Goal: Task Accomplishment & Management: Use online tool/utility

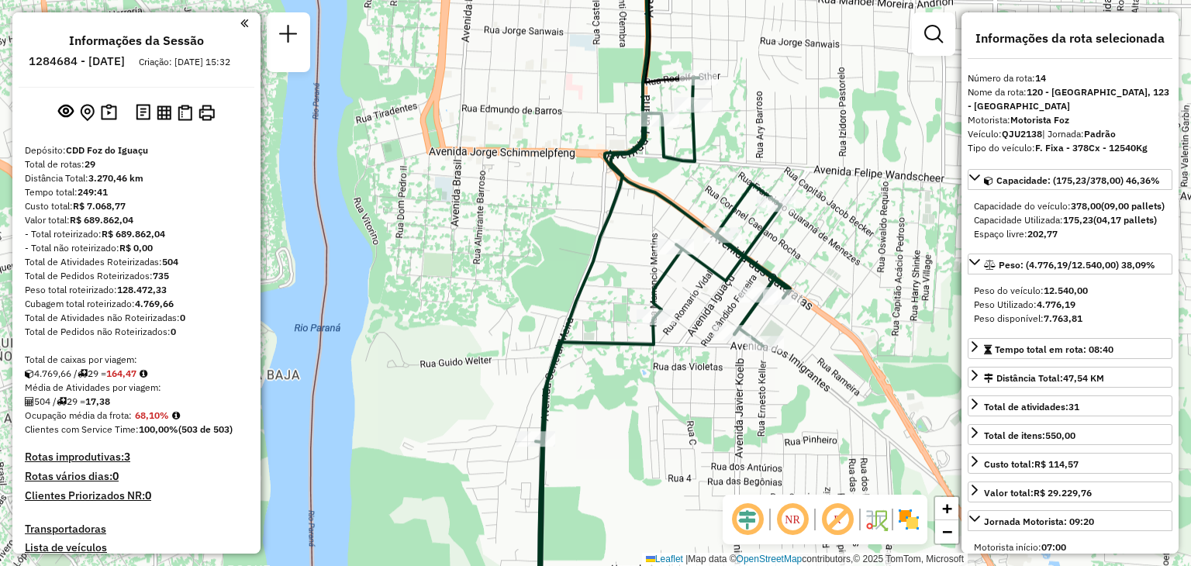
select select "**********"
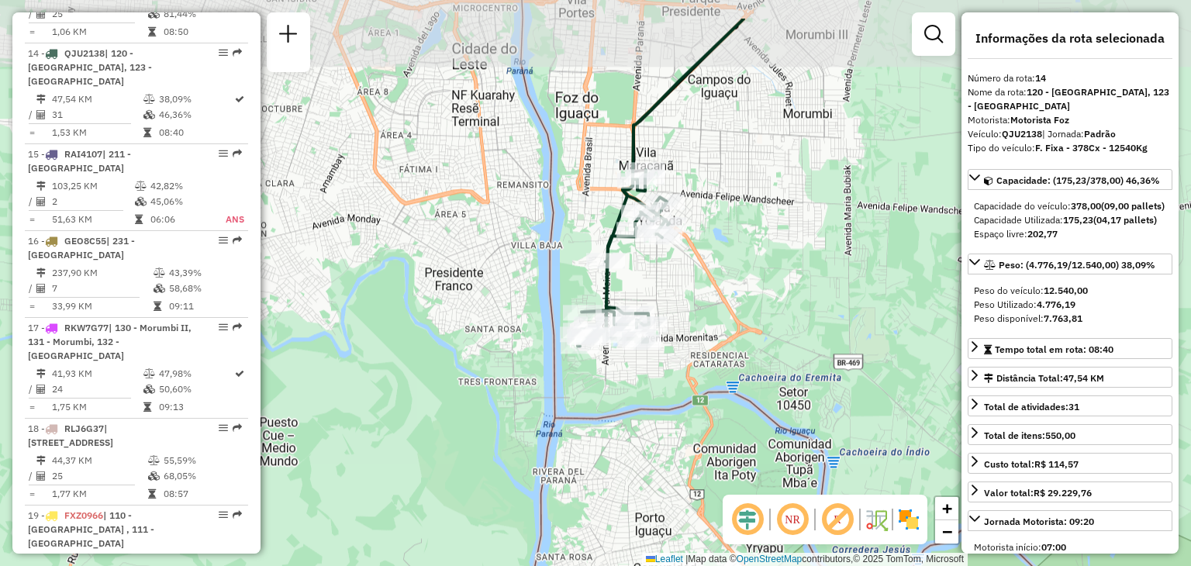
drag, startPoint x: 871, startPoint y: 103, endPoint x: 720, endPoint y: 180, distance: 169.6
click at [726, 180] on div "Janela de atendimento Grade de atendimento Capacidade Transportadoras Veículos …" at bounding box center [595, 283] width 1191 height 566
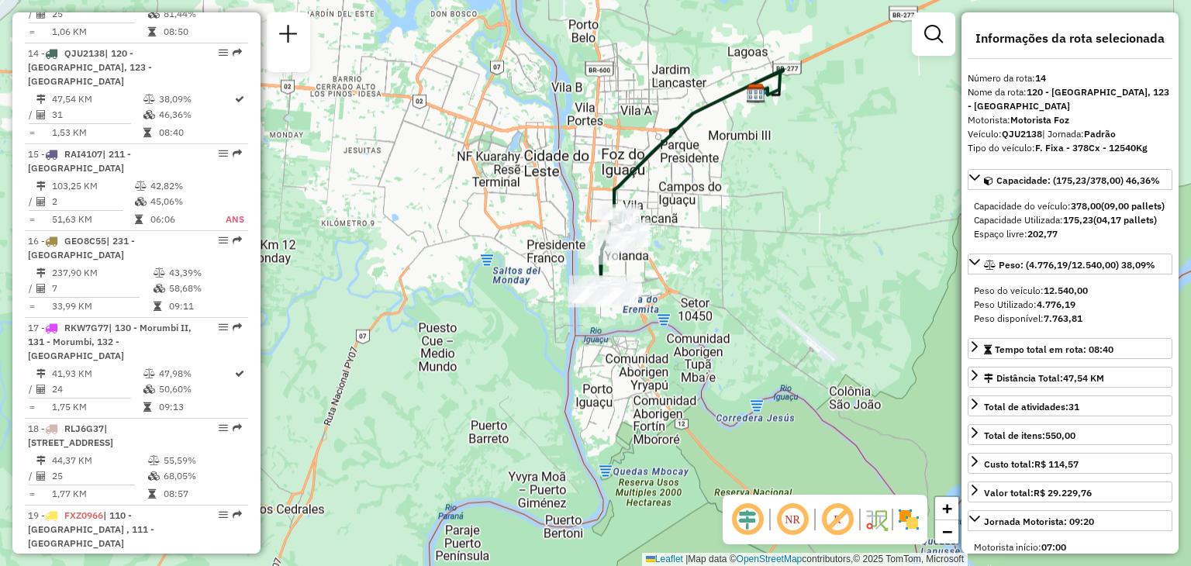
drag, startPoint x: 820, startPoint y: 135, endPoint x: 762, endPoint y: 170, distance: 67.8
click at [762, 170] on div "Janela de atendimento Grade de atendimento Capacidade Transportadoras Veículos …" at bounding box center [595, 283] width 1191 height 566
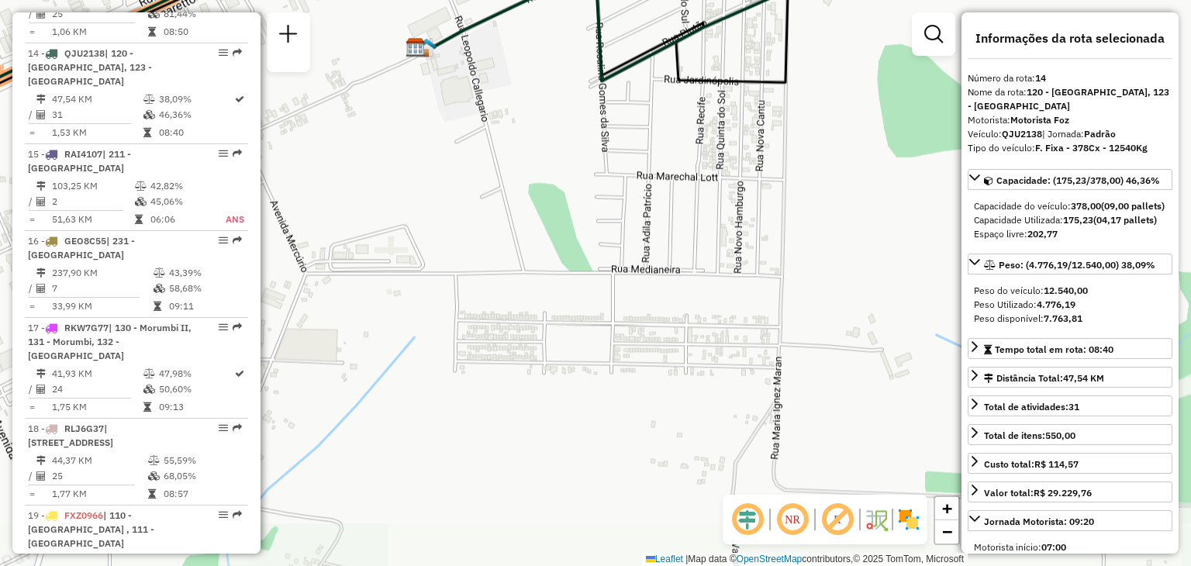
drag, startPoint x: 755, startPoint y: 56, endPoint x: 758, endPoint y: 192, distance: 136.5
click at [758, 192] on div "Janela de atendimento Grade de atendimento Capacidade Transportadoras Veículos …" at bounding box center [595, 283] width 1191 height 566
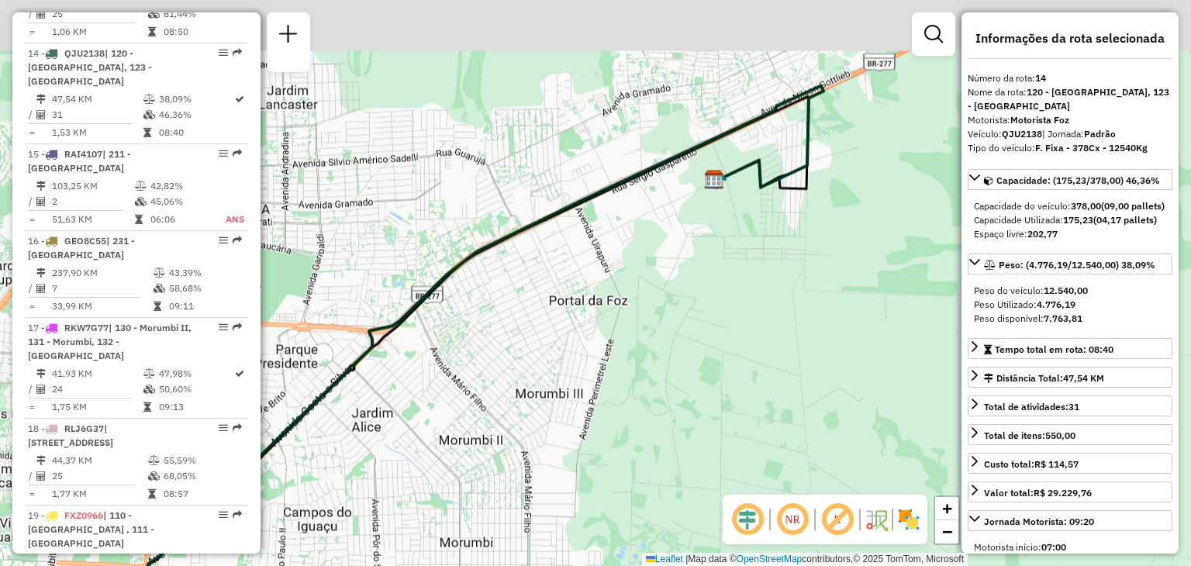
drag, startPoint x: 835, startPoint y: 78, endPoint x: 818, endPoint y: 202, distance: 125.3
click at [818, 202] on div "Janela de atendimento Grade de atendimento Capacidade Transportadoras Veículos …" at bounding box center [595, 283] width 1191 height 566
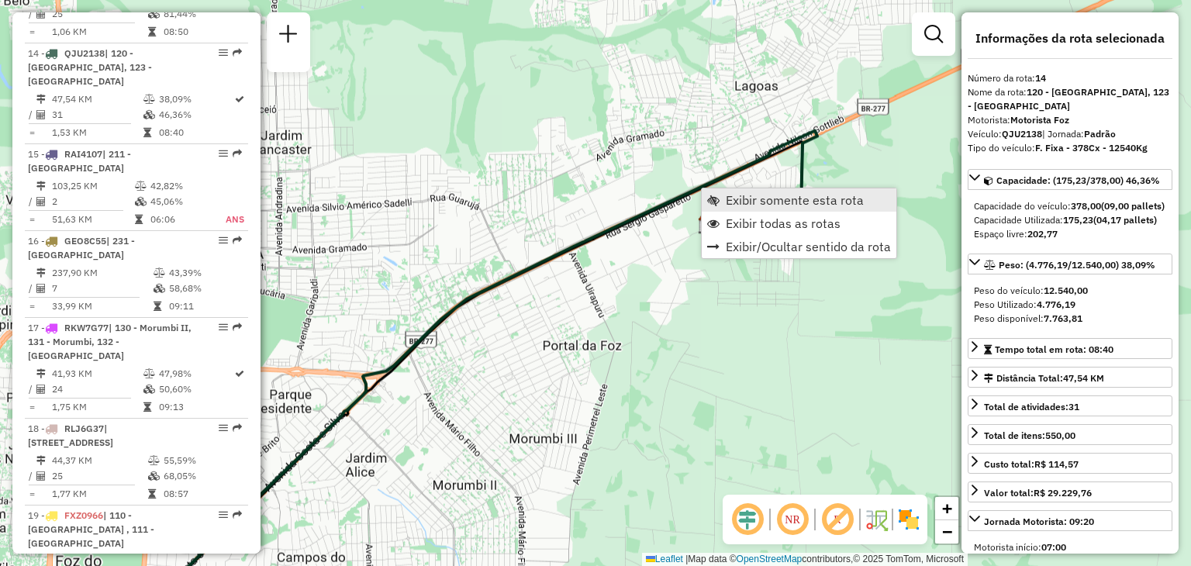
click at [762, 199] on span "Exibir somente esta rota" at bounding box center [795, 200] width 138 height 12
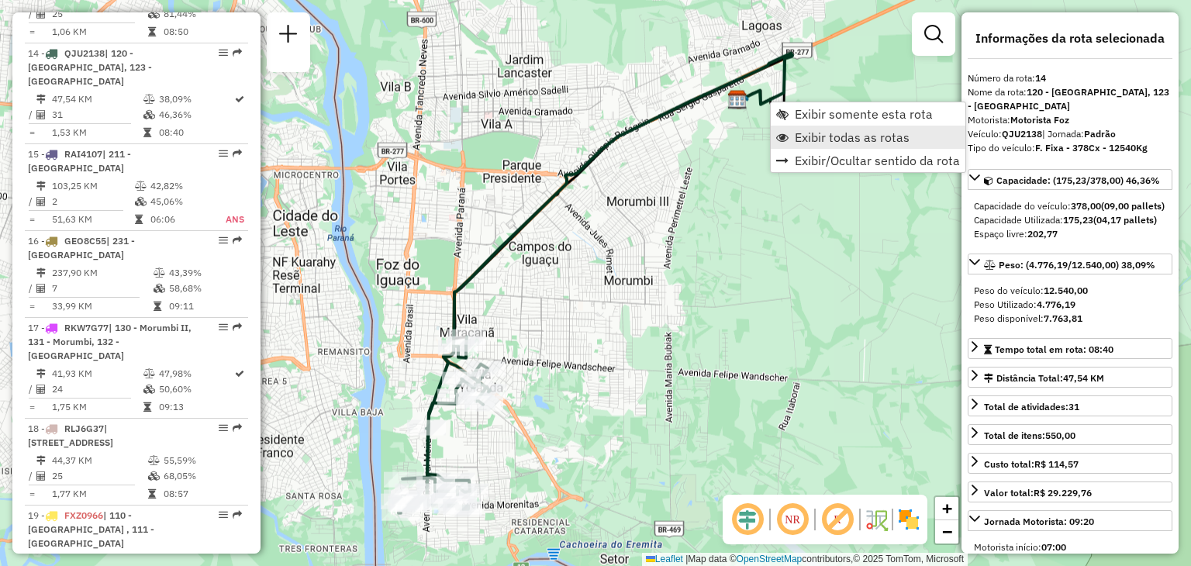
click at [813, 145] on link "Exibir todas as rotas" at bounding box center [868, 137] width 195 height 23
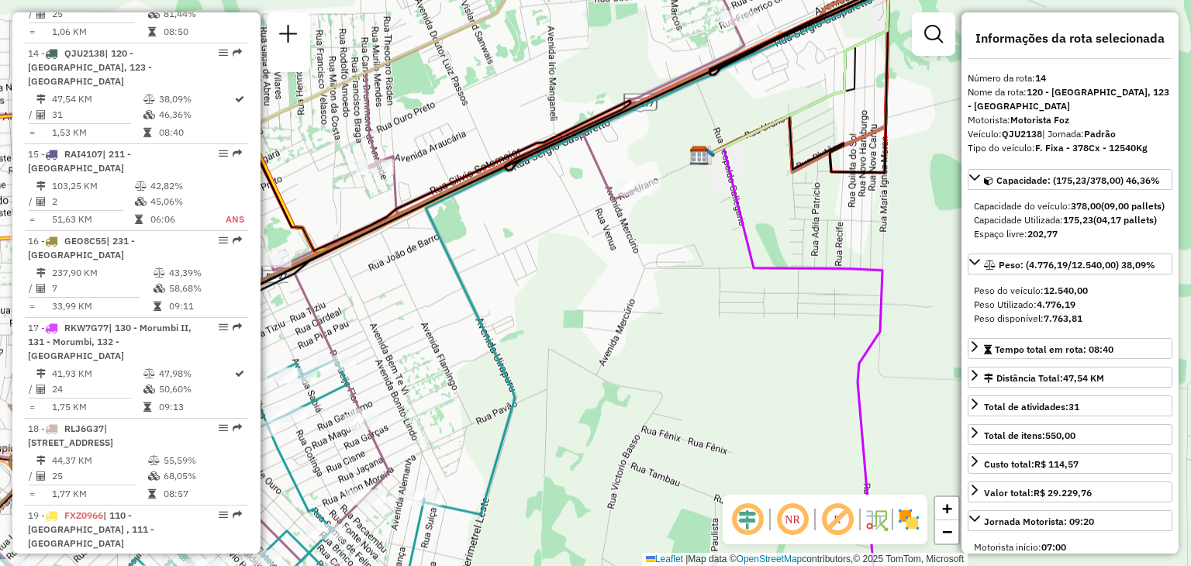
drag, startPoint x: 790, startPoint y: 203, endPoint x: 722, endPoint y: 98, distance: 125.6
click at [722, 98] on div "Janela de atendimento Grade de atendimento Capacidade Transportadoras Veículos …" at bounding box center [595, 283] width 1191 height 566
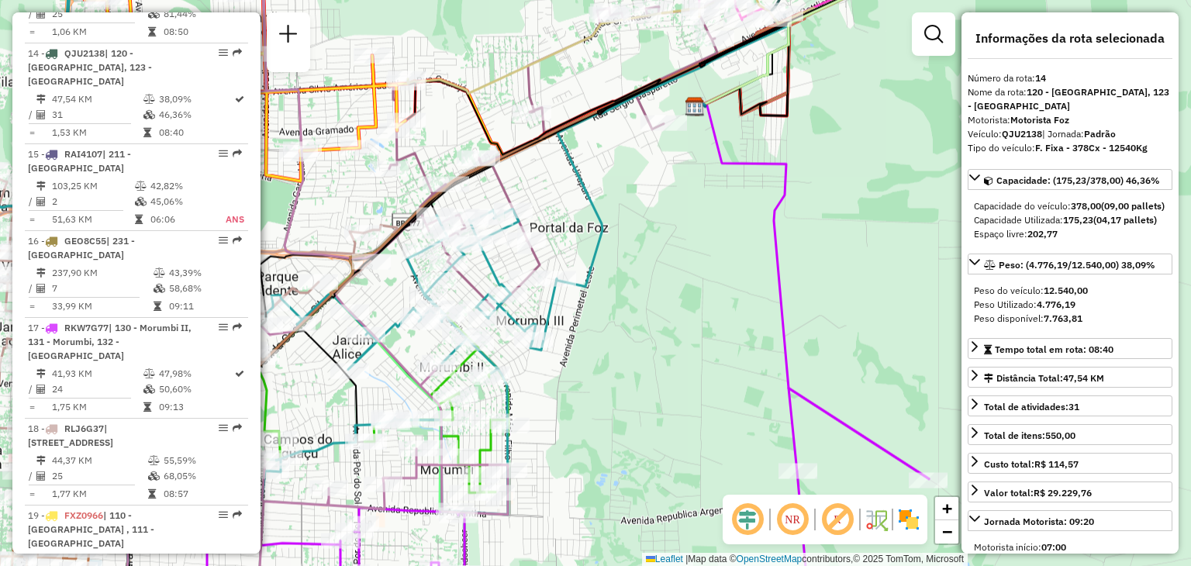
drag, startPoint x: 749, startPoint y: 230, endPoint x: 654, endPoint y: 84, distance: 174.9
click at [654, 84] on div "Janela de atendimento Grade de atendimento Capacidade Transportadoras Veículos …" at bounding box center [595, 283] width 1191 height 566
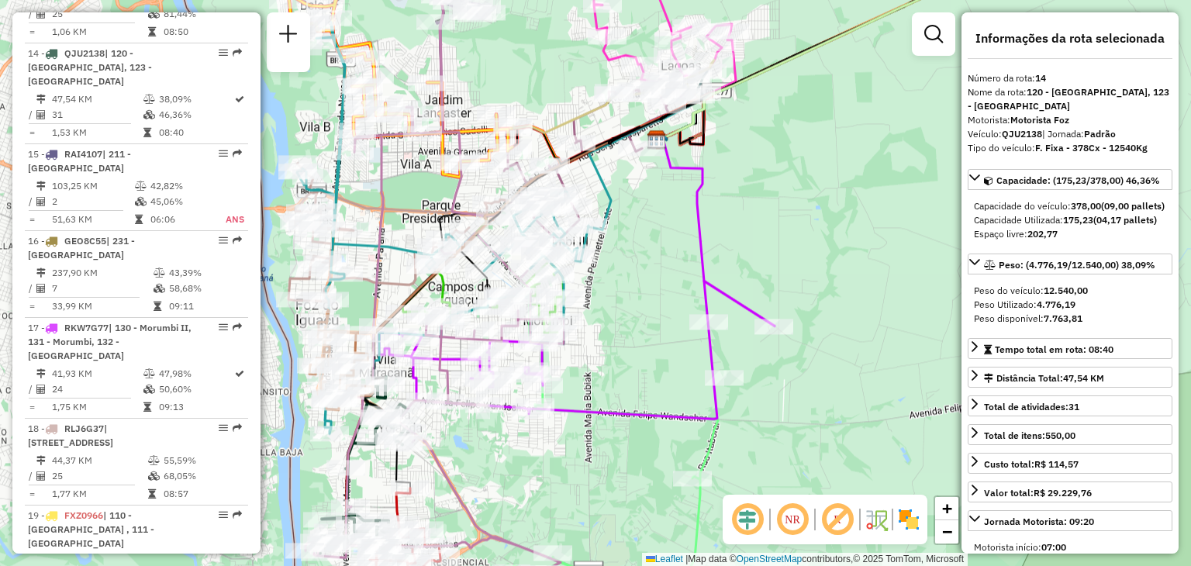
drag, startPoint x: 832, startPoint y: 447, endPoint x: 826, endPoint y: 330, distance: 117.3
click at [826, 330] on div "Janela de atendimento Grade de atendimento Capacidade Transportadoras Veículos …" at bounding box center [595, 283] width 1191 height 566
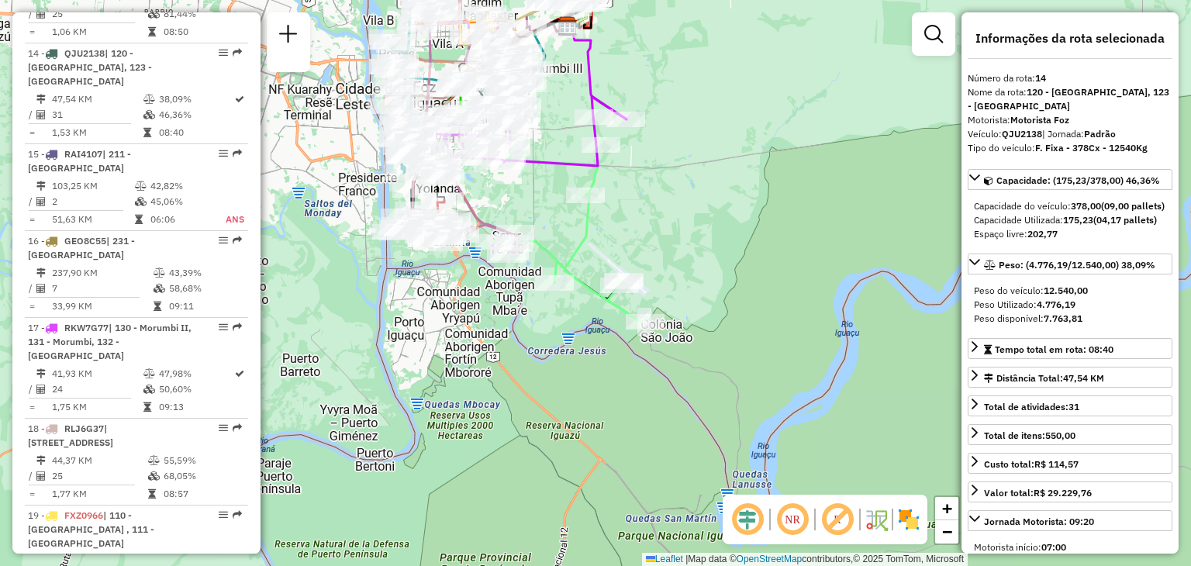
drag, startPoint x: 796, startPoint y: 361, endPoint x: 707, endPoint y: 223, distance: 163.7
click at [707, 223] on div "Janela de atendimento Grade de atendimento Capacidade Transportadoras Veículos …" at bounding box center [595, 283] width 1191 height 566
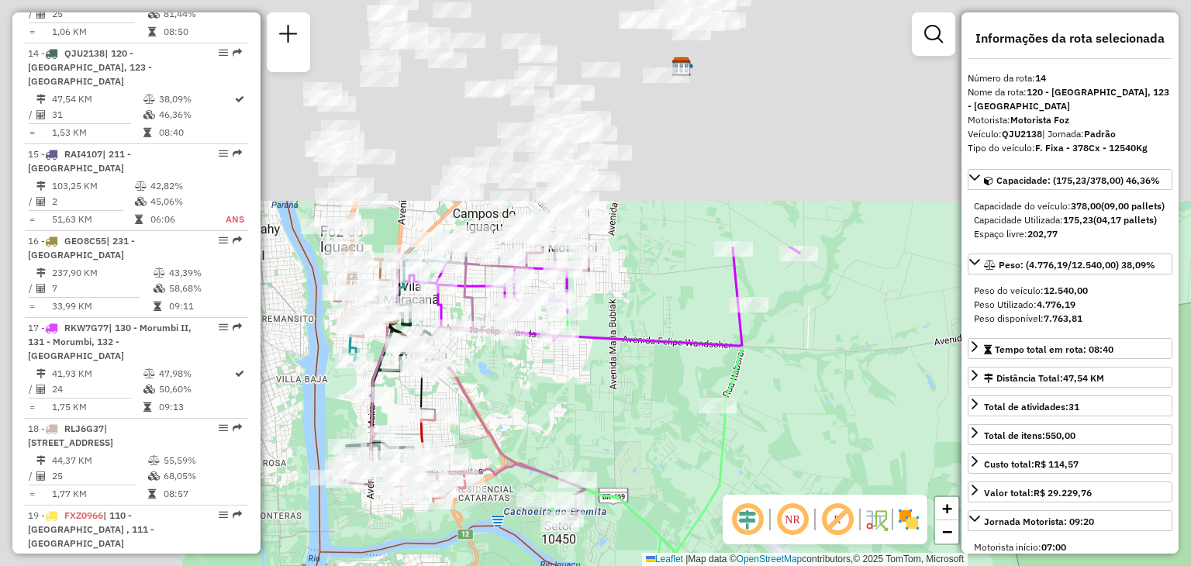
drag, startPoint x: 686, startPoint y: 147, endPoint x: 872, endPoint y: 439, distance: 346.6
click at [872, 439] on div "Janela de atendimento Grade de atendimento Capacidade Transportadoras Veículos …" at bounding box center [595, 283] width 1191 height 566
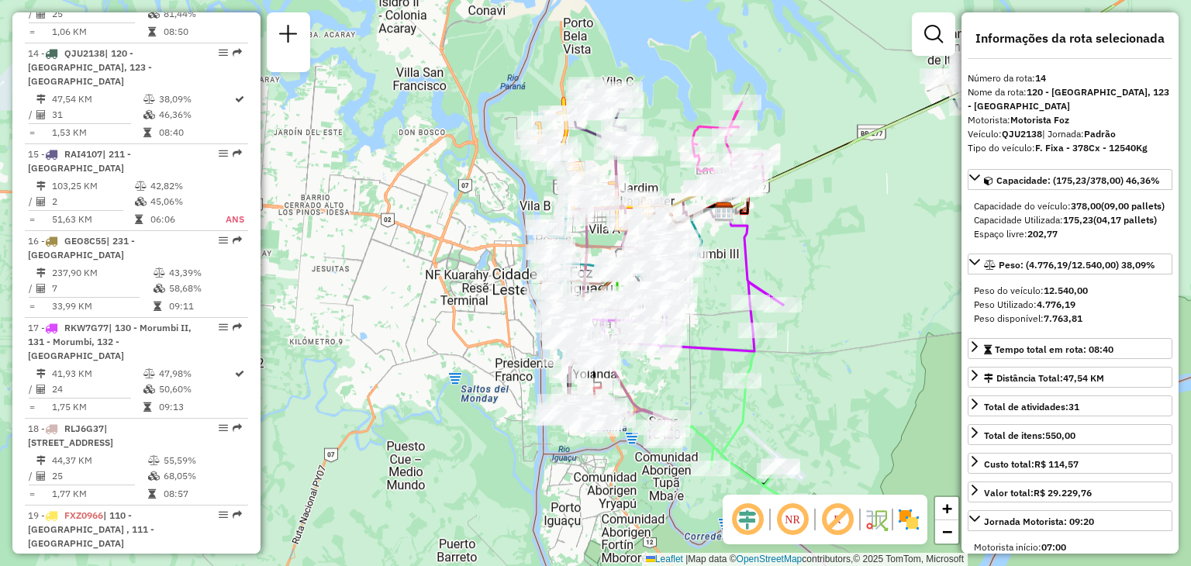
drag, startPoint x: 713, startPoint y: 184, endPoint x: 740, endPoint y: 246, distance: 67.7
click at [740, 246] on icon at bounding box center [754, 257] width 58 height 95
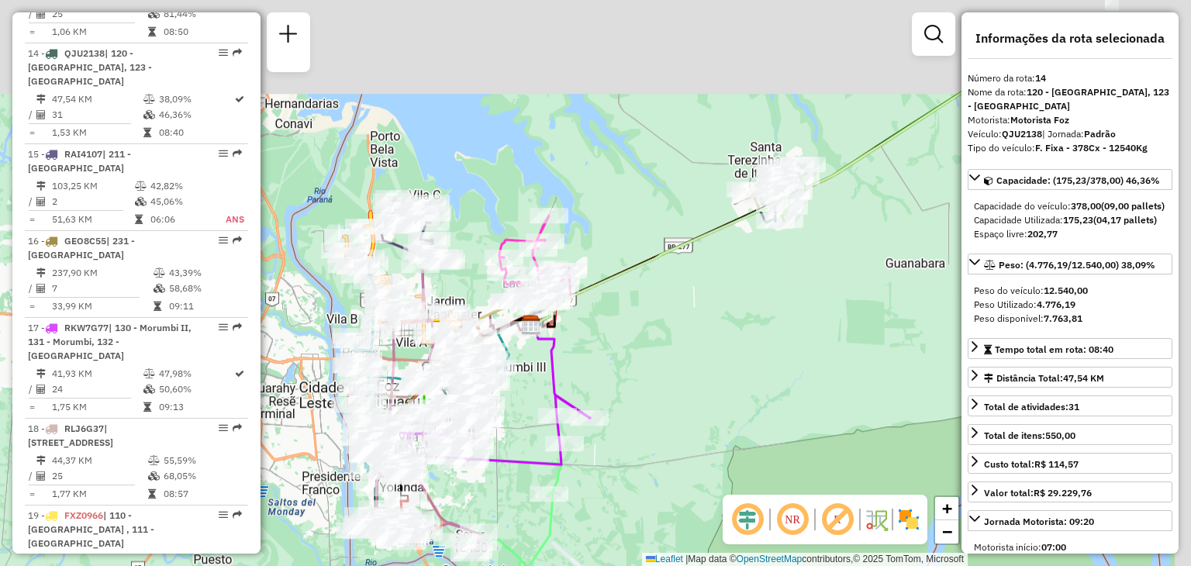
drag, startPoint x: 864, startPoint y: 150, endPoint x: 664, endPoint y: 268, distance: 232.2
click at [664, 268] on div "Janela de atendimento Grade de atendimento Capacidade Transportadoras Veículos …" at bounding box center [595, 283] width 1191 height 566
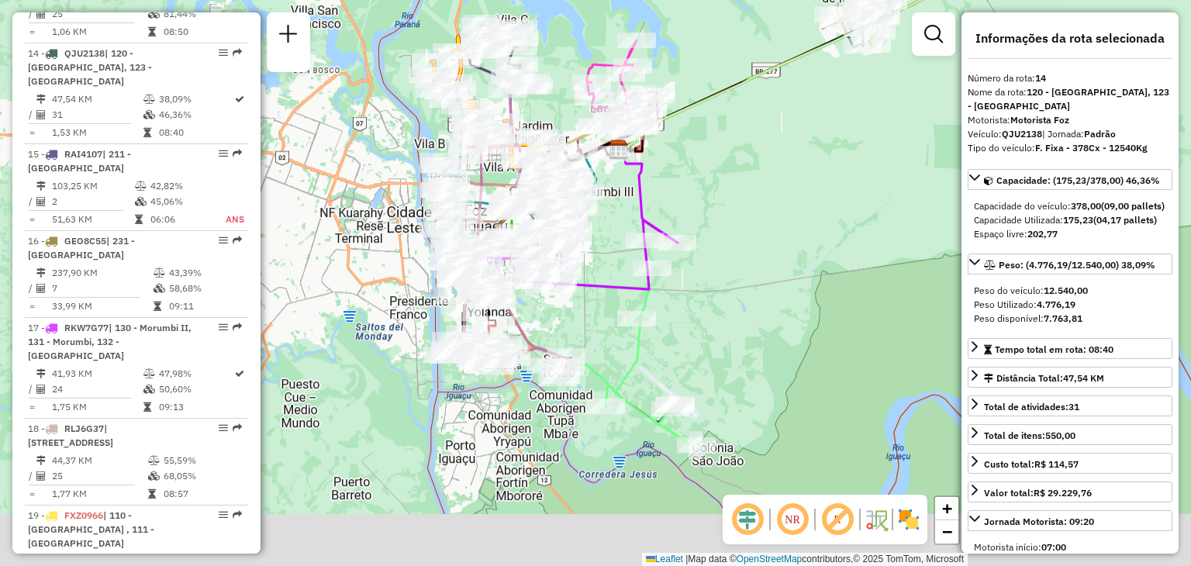
drag, startPoint x: 630, startPoint y: 354, endPoint x: 571, endPoint y: 223, distance: 143.7
click at [571, 223] on icon at bounding box center [579, 254] width 198 height 70
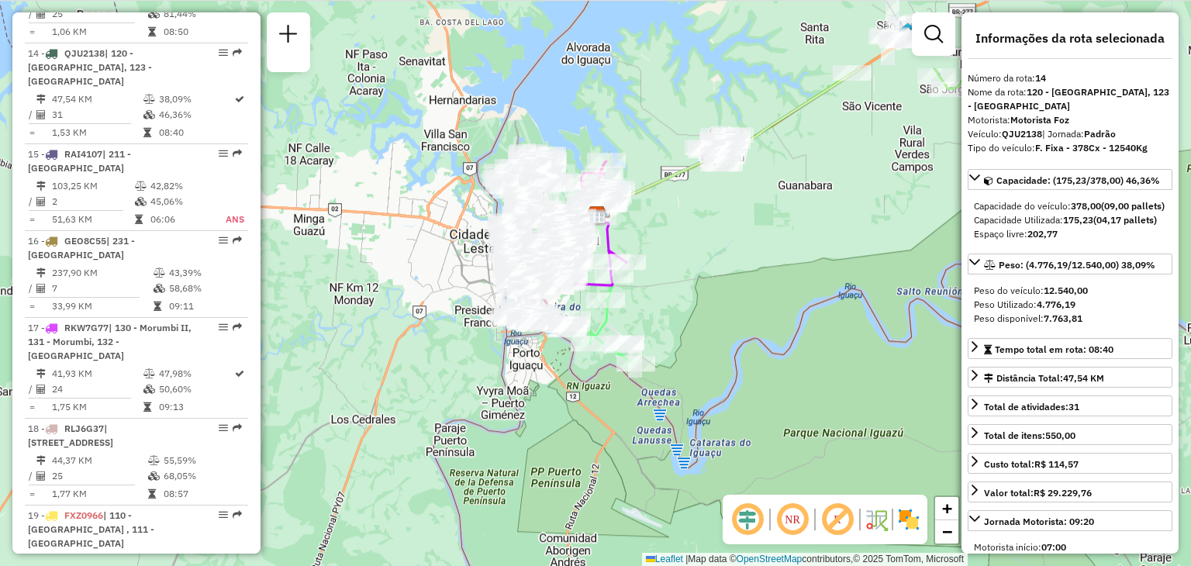
drag, startPoint x: 637, startPoint y: 112, endPoint x: 622, endPoint y: 241, distance: 129.7
click at [622, 241] on div "Rota 17 - Placa RKW7G77 32907199 - CHACARA DAS QUINTAS Janela de atendimento Gr…" at bounding box center [595, 283] width 1191 height 566
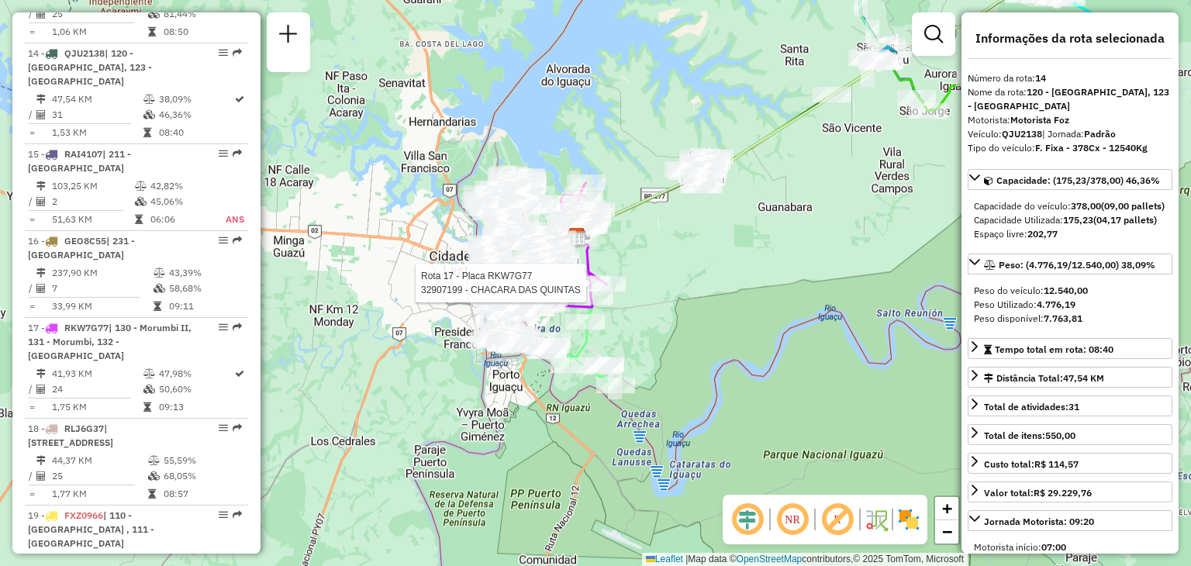
drag, startPoint x: 830, startPoint y: 107, endPoint x: 667, endPoint y: 215, distance: 195.3
click at [667, 215] on div "Rota 17 - Placa RKW7G77 32907199 - CHACARA DAS QUINTAS Janela de atendimento Gr…" at bounding box center [595, 283] width 1191 height 566
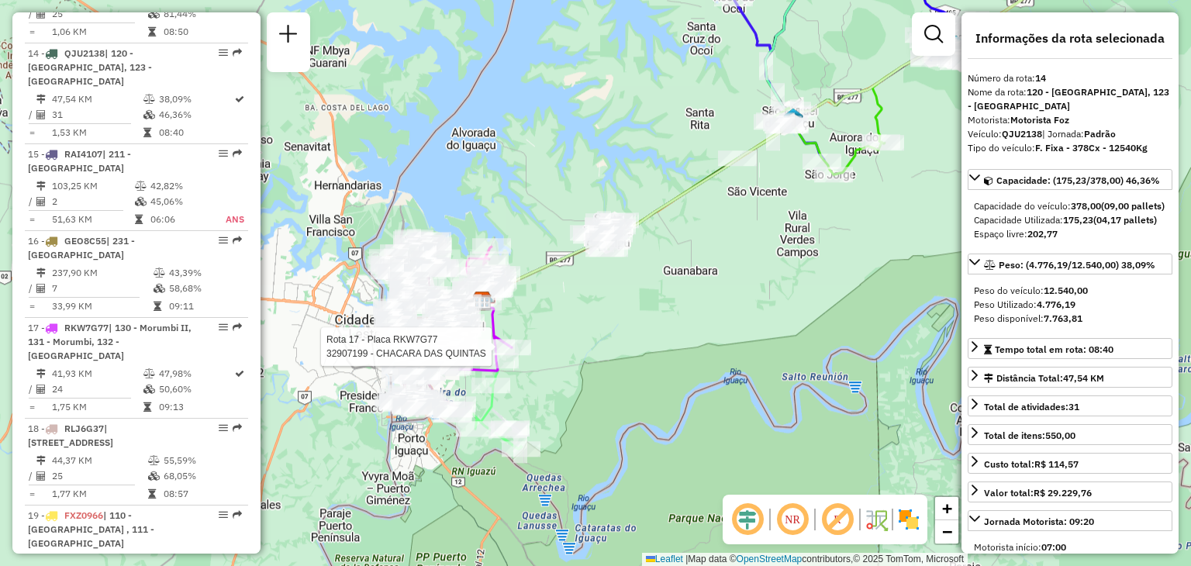
drag, startPoint x: 655, startPoint y: 289, endPoint x: 707, endPoint y: 257, distance: 60.9
click at [707, 257] on div "Rota 17 - Placa RKW7G77 32907199 - CHACARA DAS QUINTAS Janela de atendimento Gr…" at bounding box center [595, 283] width 1191 height 566
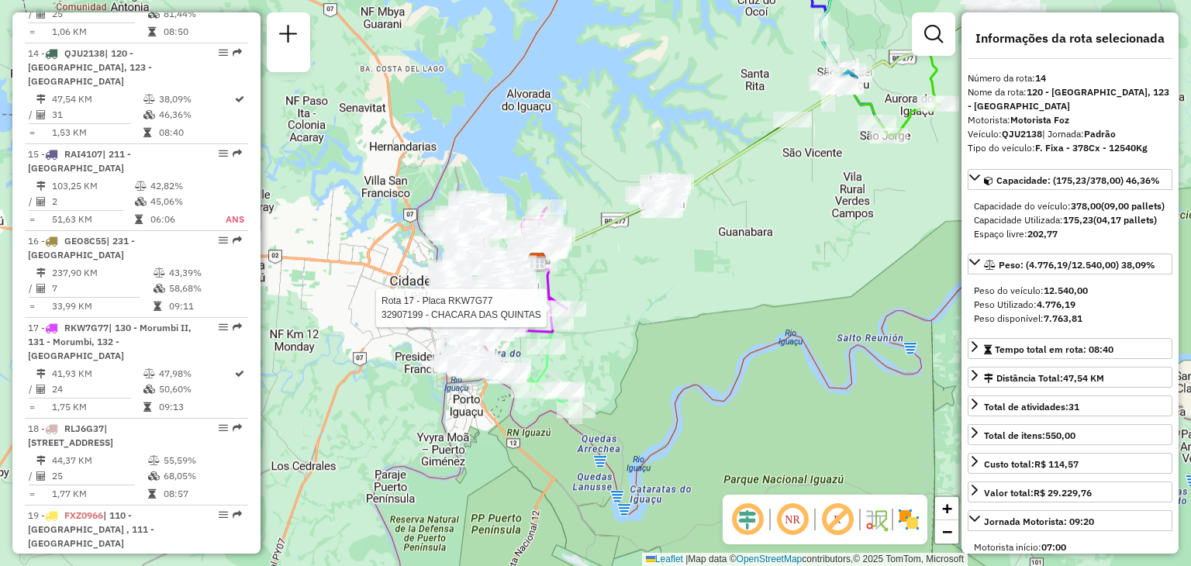
drag, startPoint x: 683, startPoint y: 256, endPoint x: 702, endPoint y: 243, distance: 22.8
click at [702, 243] on div "Rota 17 - Placa RKW7G77 32907199 - CHACARA DAS QUINTAS Janela de atendimento Gr…" at bounding box center [595, 283] width 1191 height 566
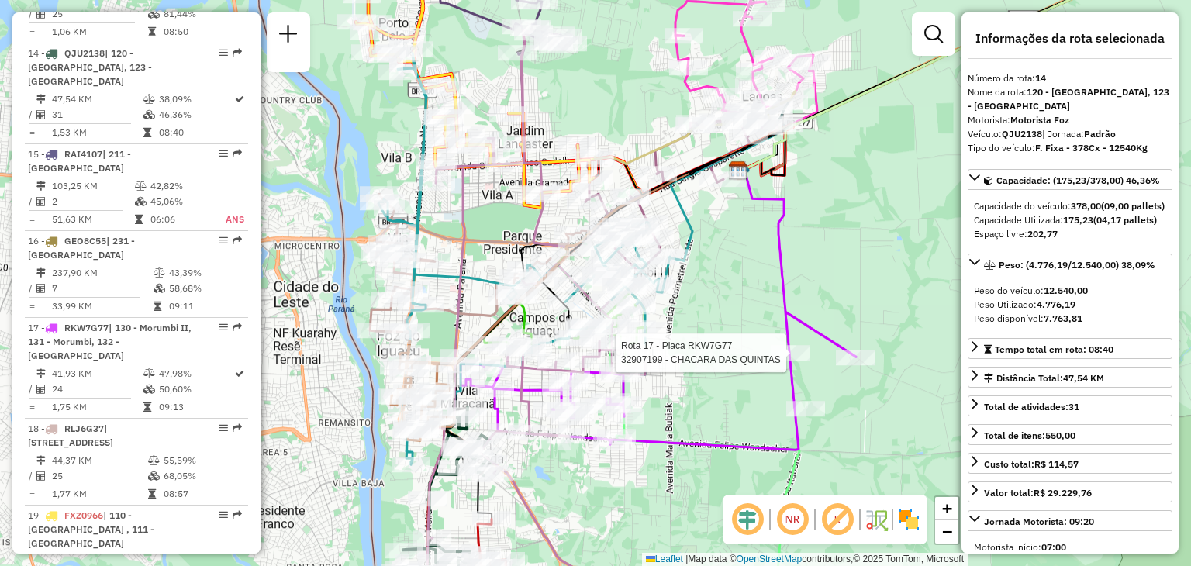
drag, startPoint x: 456, startPoint y: 268, endPoint x: 491, endPoint y: 225, distance: 55.1
click at [491, 225] on icon at bounding box center [473, 263] width 206 height 139
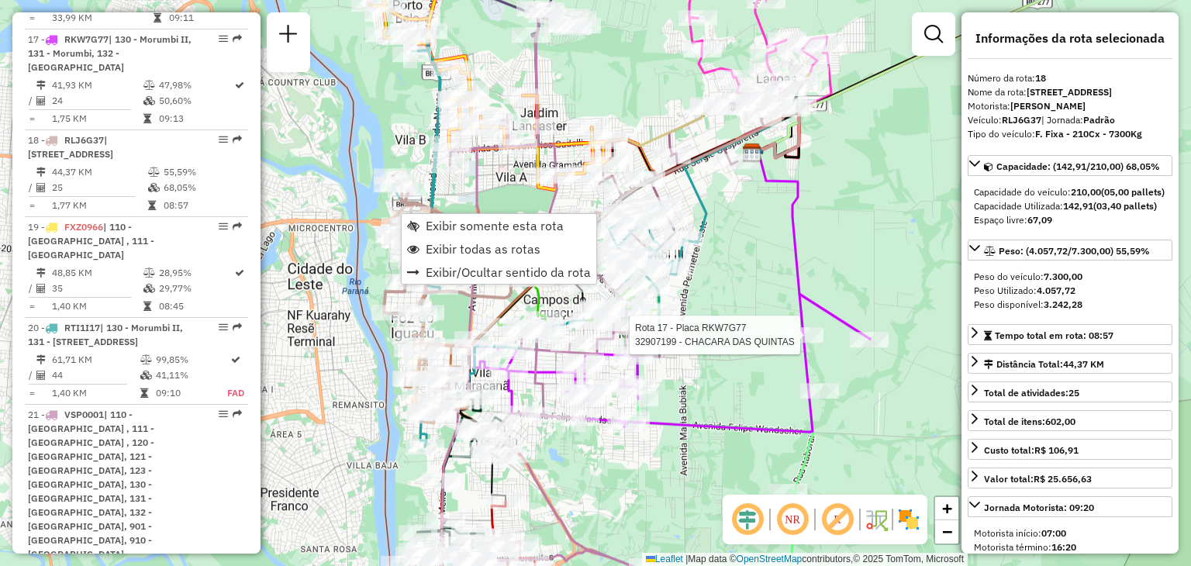
scroll to position [2123, 0]
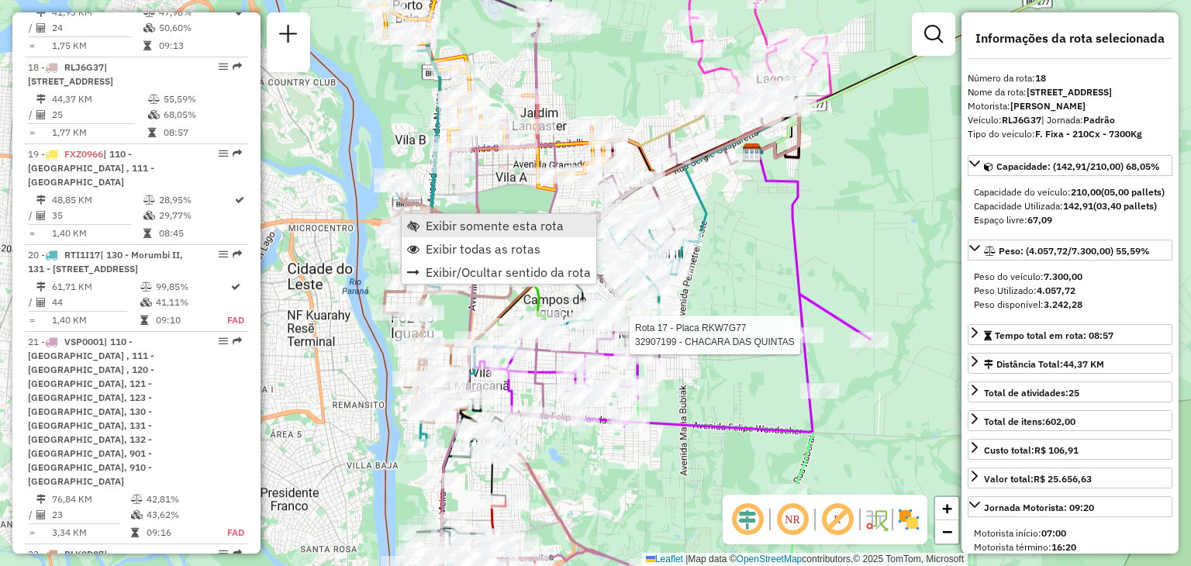
click at [455, 221] on span "Exibir somente esta rota" at bounding box center [495, 225] width 138 height 12
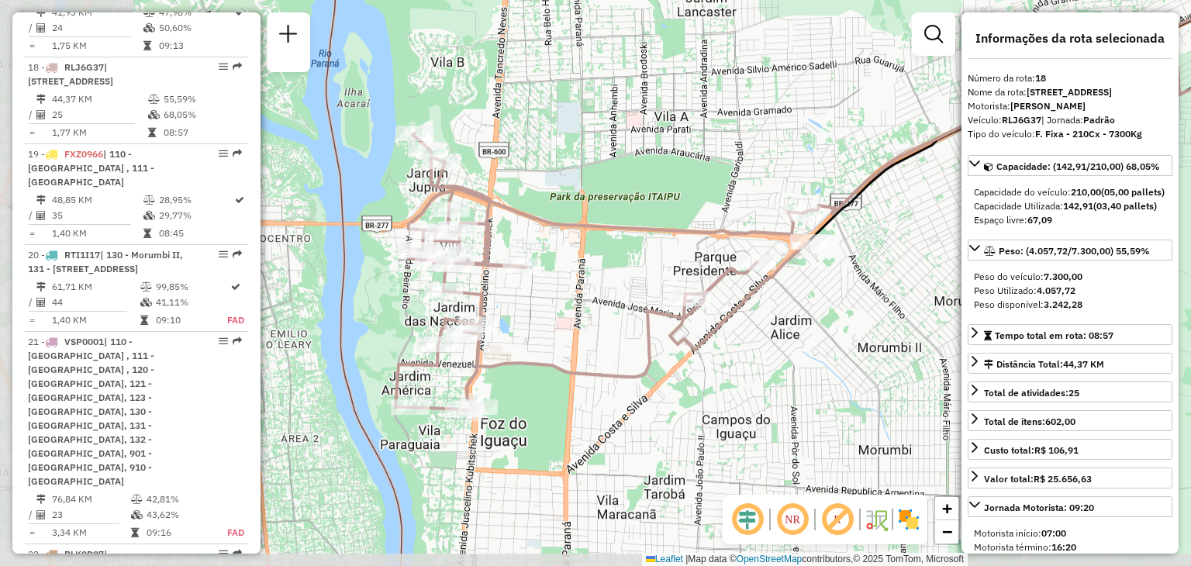
drag, startPoint x: 441, startPoint y: 246, endPoint x: 664, endPoint y: 165, distance: 237.5
click at [664, 165] on div "Janela de atendimento Grade de atendimento Capacidade Transportadoras Veículos …" at bounding box center [595, 283] width 1191 height 566
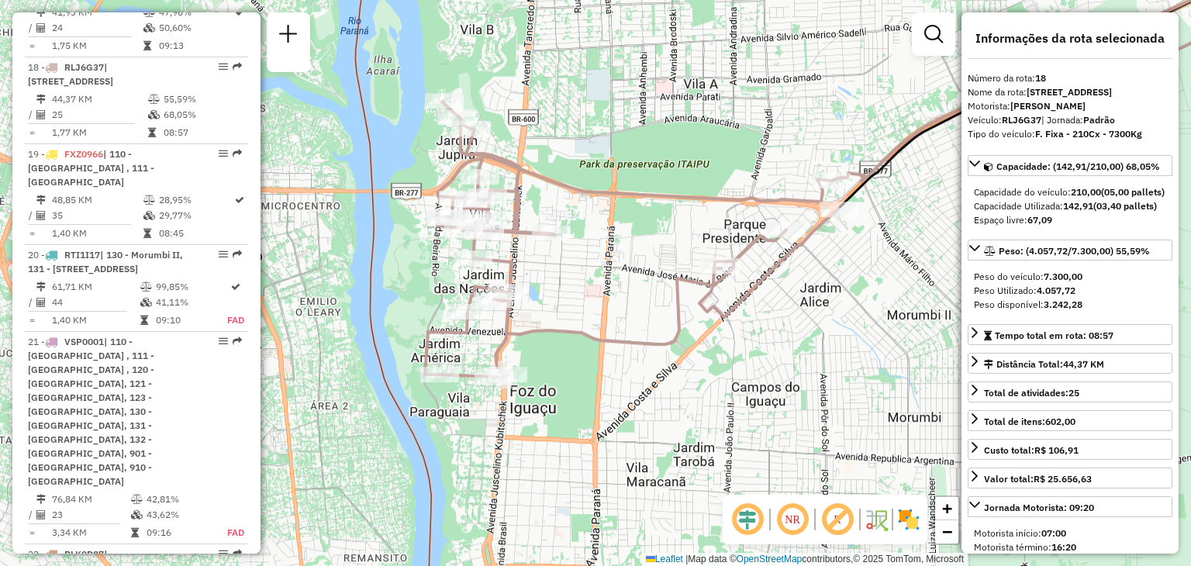
click at [646, 220] on div "Janela de atendimento Grade de atendimento Capacidade Transportadoras Veículos …" at bounding box center [595, 283] width 1191 height 566
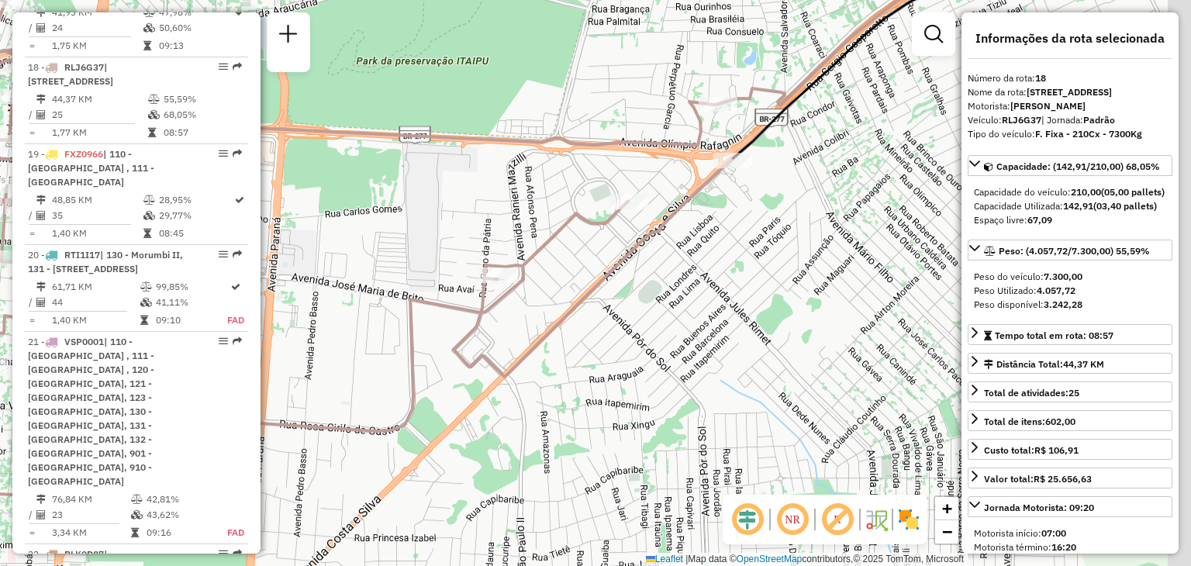
drag, startPoint x: 822, startPoint y: 81, endPoint x: 803, endPoint y: 55, distance: 32.7
click at [803, 55] on div "Janela de atendimento Grade de atendimento Capacidade Transportadoras Veículos …" at bounding box center [595, 283] width 1191 height 566
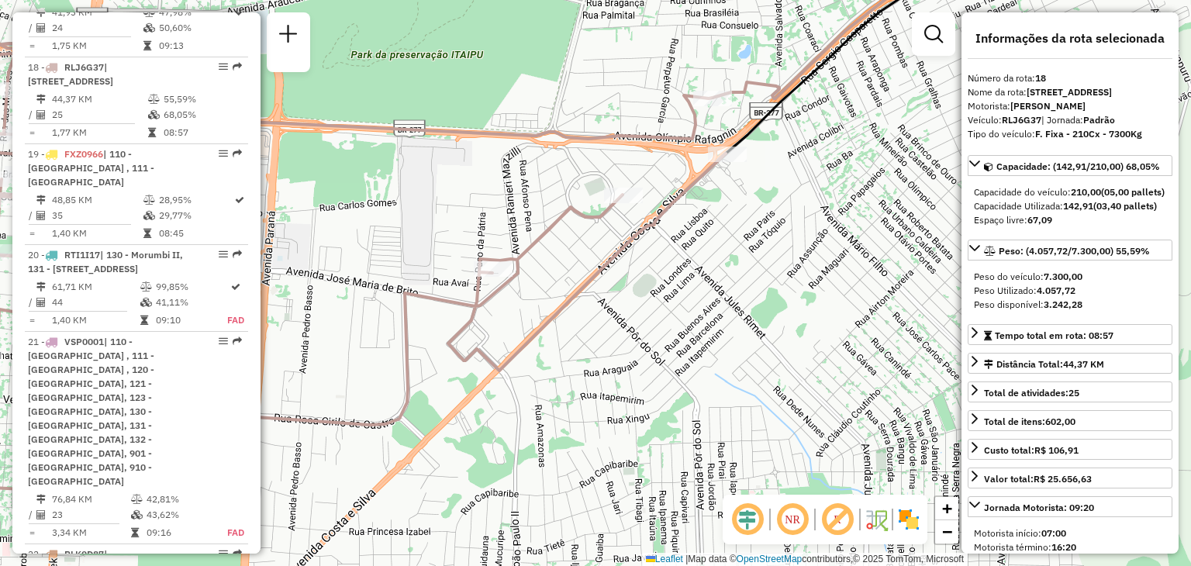
click at [574, 131] on icon at bounding box center [313, 217] width 826 height 549
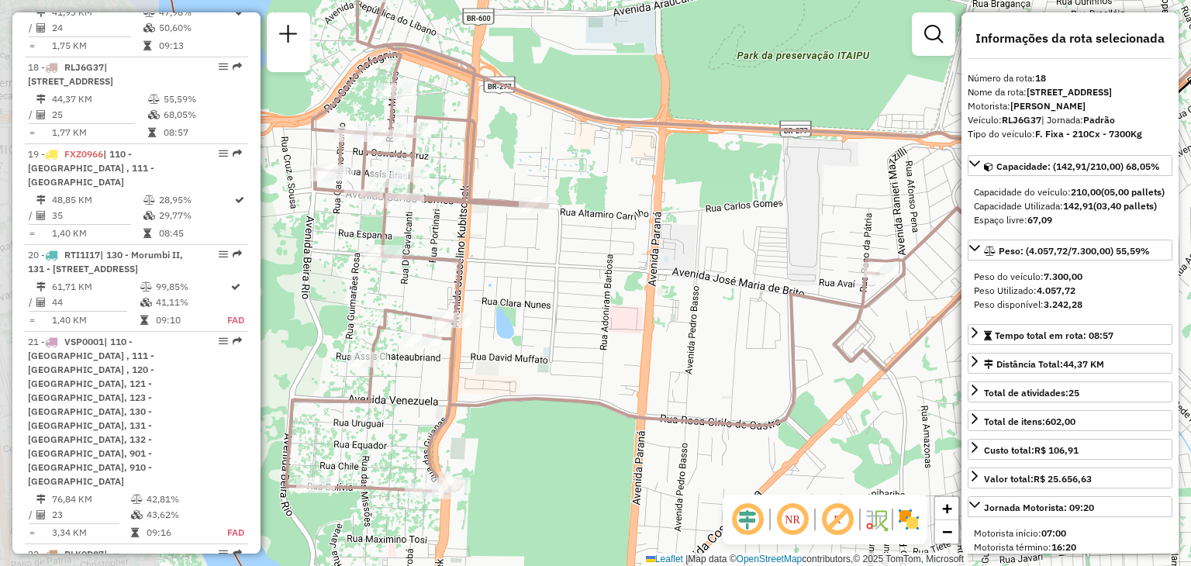
drag, startPoint x: 496, startPoint y: 97, endPoint x: 908, endPoint y: 97, distance: 411.8
click at [915, 92] on div "Janela de atendimento Grade de atendimento Capacidade Transportadoras Veículos …" at bounding box center [595, 283] width 1191 height 566
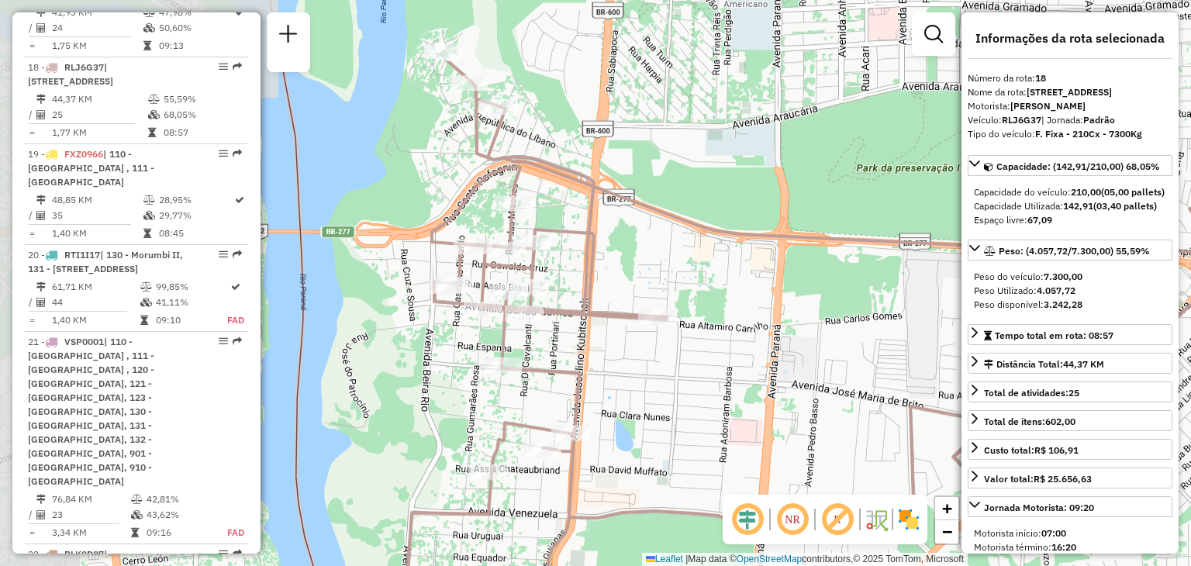
drag, startPoint x: 668, startPoint y: 137, endPoint x: 759, endPoint y: 271, distance: 161.8
click at [759, 271] on div "Janela de atendimento Grade de atendimento Capacidade Transportadoras Veículos …" at bounding box center [595, 283] width 1191 height 566
